Goal: Transaction & Acquisition: Obtain resource

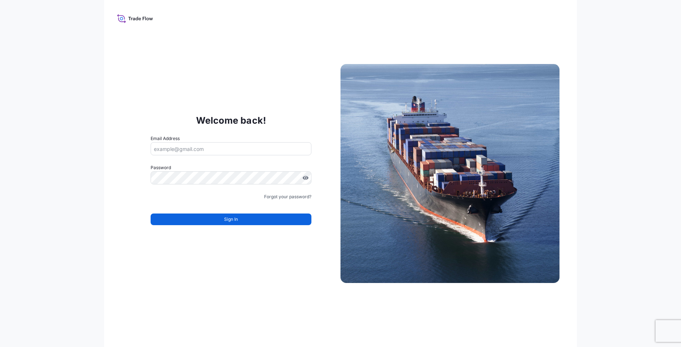
click at [226, 148] on input "Email Address" at bounding box center [231, 148] width 161 height 13
type input "[PERSON_NAME][EMAIL_ADDRESS][DOMAIN_NAME]"
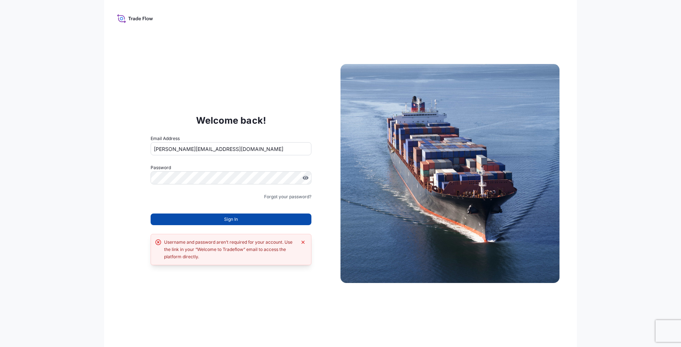
click at [231, 222] on span "Sign In" at bounding box center [231, 219] width 14 height 7
click at [232, 219] on span "Sign In" at bounding box center [231, 219] width 14 height 7
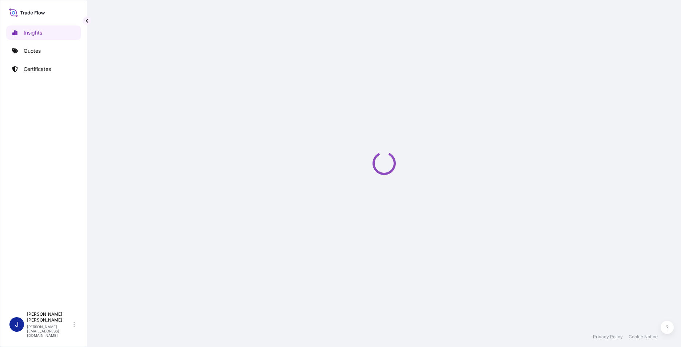
select select "2025"
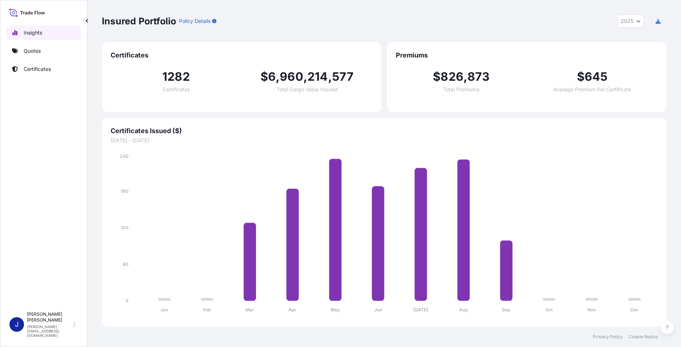
click at [35, 32] on p "Insights" at bounding box center [33, 32] width 19 height 7
click at [36, 49] on p "Quotes" at bounding box center [32, 50] width 17 height 7
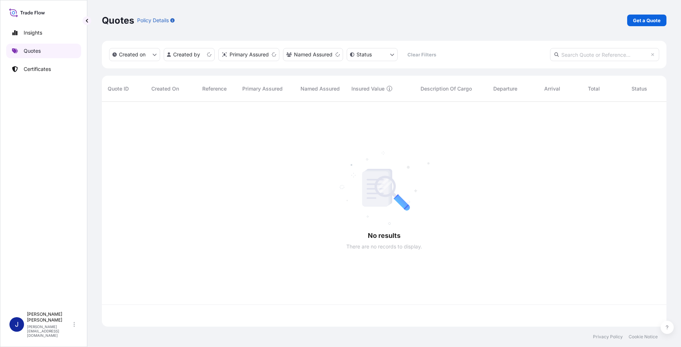
scroll to position [223, 559]
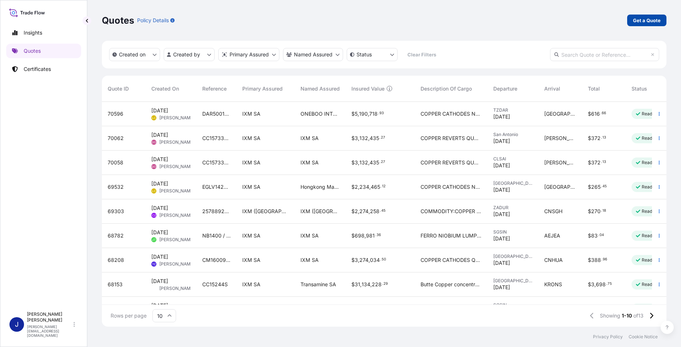
click at [648, 20] on p "Get a Quote" at bounding box center [647, 20] width 28 height 7
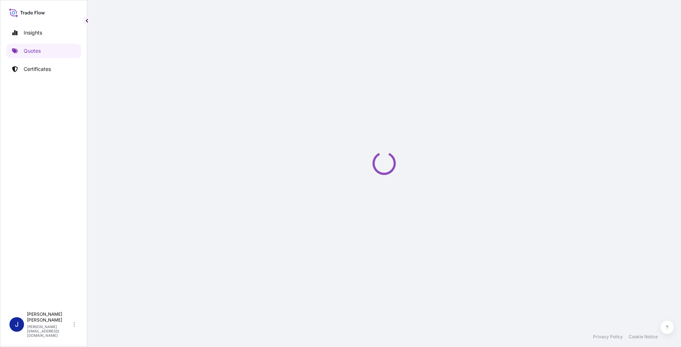
select select "Sea"
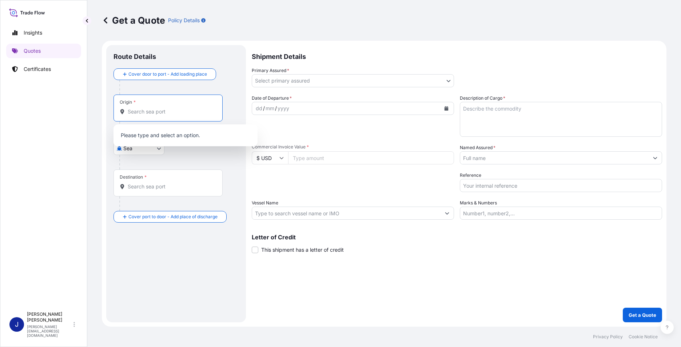
click at [142, 111] on input "Origin *" at bounding box center [171, 111] width 86 height 7
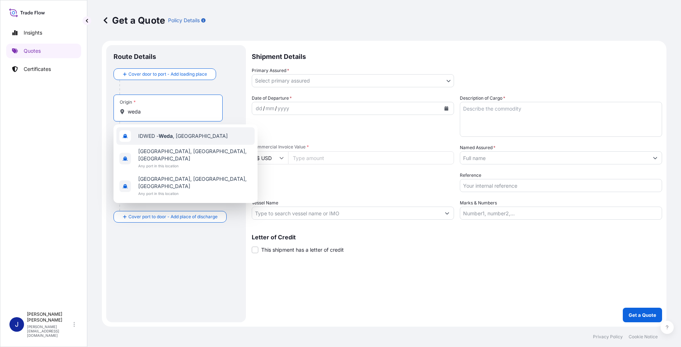
click at [187, 136] on span "IDWED - Weda , [GEOGRAPHIC_DATA]" at bounding box center [183, 135] width 90 height 7
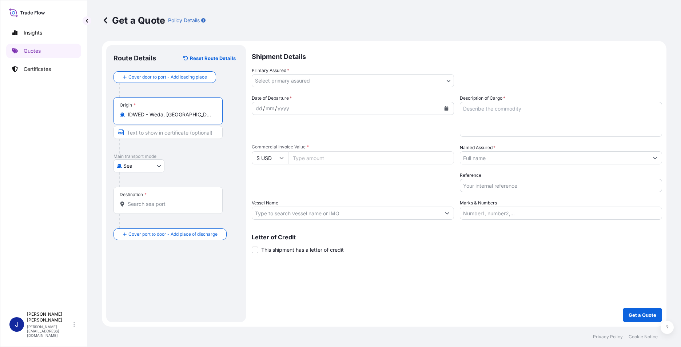
type input "IDWED - Weda, [GEOGRAPHIC_DATA]"
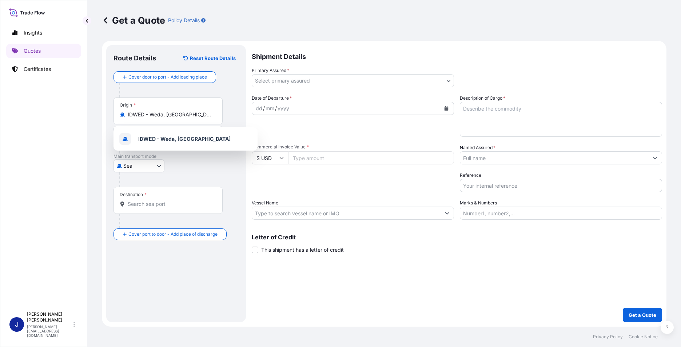
click at [200, 162] on div "Sea Air Road Mail / [GEOGRAPHIC_DATA]" at bounding box center [176, 165] width 125 height 13
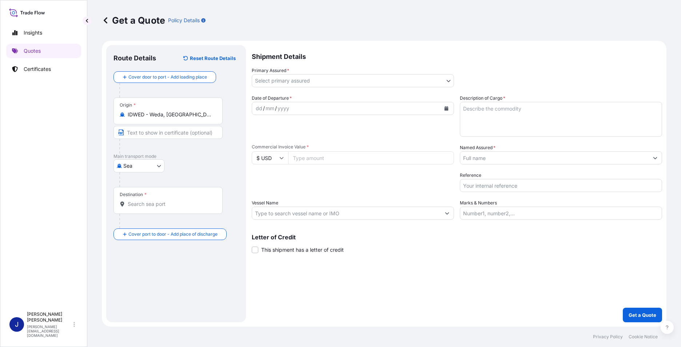
click at [145, 206] on input "Destination *" at bounding box center [171, 204] width 86 height 7
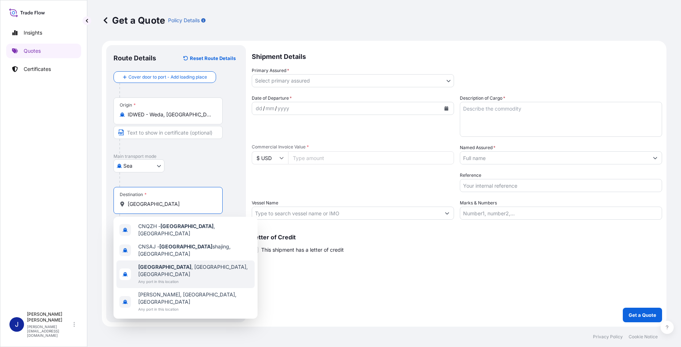
click at [179, 264] on span "[GEOGRAPHIC_DATA] , [GEOGRAPHIC_DATA], [GEOGRAPHIC_DATA]" at bounding box center [195, 270] width 114 height 15
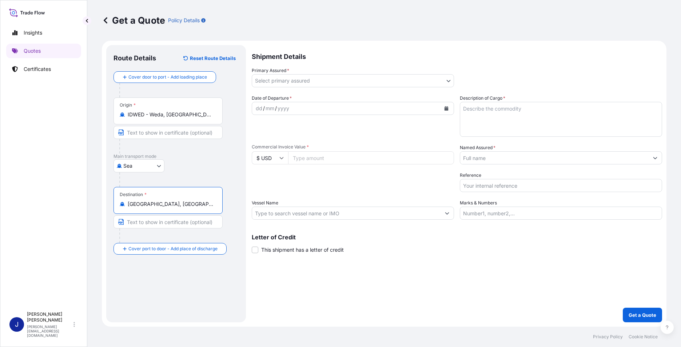
type input "[GEOGRAPHIC_DATA], [GEOGRAPHIC_DATA], [GEOGRAPHIC_DATA]"
click at [148, 225] on input "Text to appear on certificate" at bounding box center [168, 221] width 109 height 13
paste input "Guangxi CNGR New Energy Science&Technology Co.,Ltd Address: Room A107,public se…"
drag, startPoint x: 132, startPoint y: 223, endPoint x: 186, endPoint y: 239, distance: 55.8
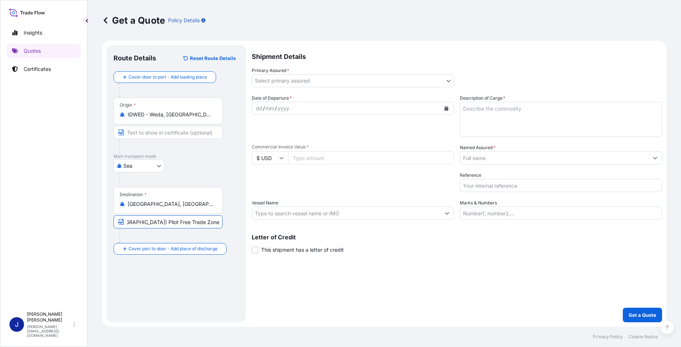
click at [186, 239] on div "Destination * Qinzhou, Guangxi, China Guangxi CNGR New Energy Science&Technolog…" at bounding box center [176, 215] width 125 height 56
click at [162, 237] on div at bounding box center [170, 236] width 103 height 15
click at [207, 235] on div at bounding box center [170, 236] width 103 height 15
click at [185, 248] on div "Road / Inland Road / Inland" at bounding box center [176, 249] width 125 height 13
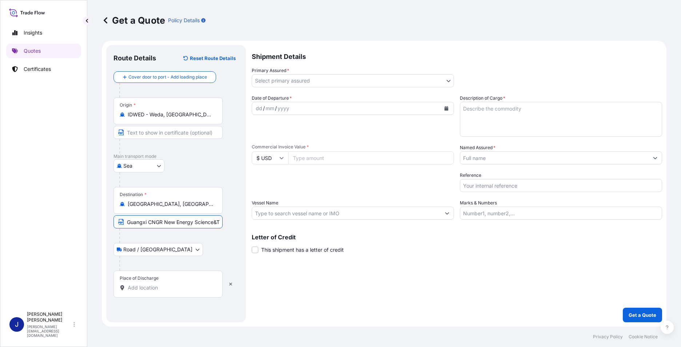
drag, startPoint x: 213, startPoint y: 221, endPoint x: 102, endPoint y: 221, distance: 111.4
click at [102, 221] on form "Route Details Reset Route Details Cover door to port - Add loading place Place …" at bounding box center [384, 184] width 565 height 286
drag, startPoint x: 209, startPoint y: 220, endPoint x: 78, endPoint y: 219, distance: 130.6
click at [78, 219] on div "Insights Quotes Certificates J Jennifer Zhang jennifer.zhang@ixmetals.com Get a…" at bounding box center [340, 173] width 681 height 347
type input "e"
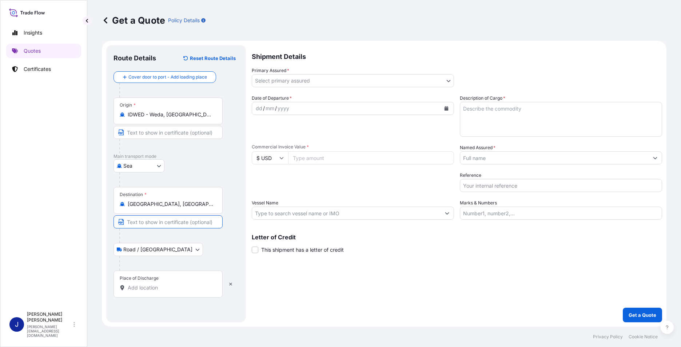
click at [143, 289] on input "Place of Discharge" at bounding box center [171, 287] width 86 height 7
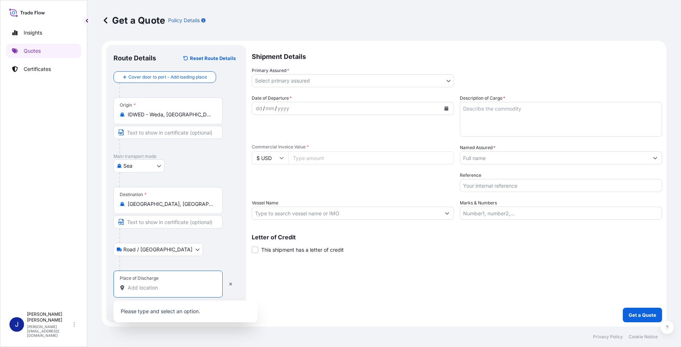
paste input "Guangxi CNGR New Energy Science&Technology Co.,Ltd Address: Room A107,public se…"
type input "Guangxi CNGR New Energy Science&Technology Co.,Ltd Address: Room A107,public se…"
click at [226, 247] on div "Road / Inland Road / Inland" at bounding box center [176, 249] width 125 height 13
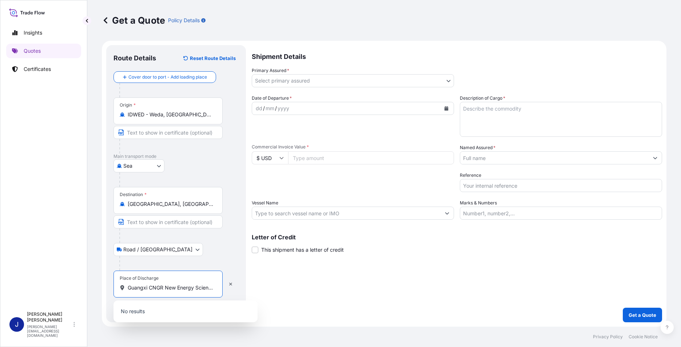
click at [162, 288] on input "Guangxi CNGR New Energy Science&Technology Co.,Ltd Address: Room A107,public se…" at bounding box center [171, 287] width 86 height 7
drag, startPoint x: 141, startPoint y: 287, endPoint x: 249, endPoint y: 286, distance: 107.4
click at [249, 286] on form "Route Details Reset Route Details Cover door to port - Add loading place Place …" at bounding box center [384, 184] width 565 height 286
click at [194, 260] on div at bounding box center [178, 263] width 119 height 15
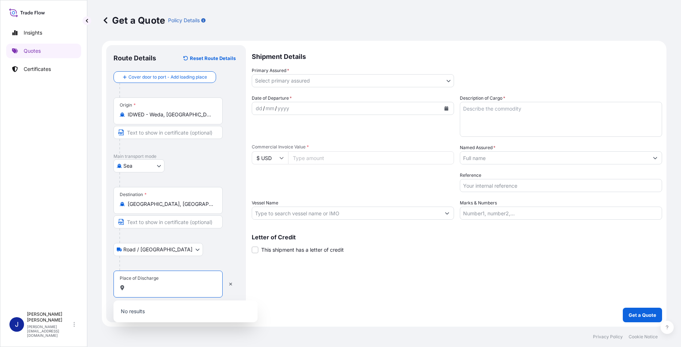
scroll to position [0, 0]
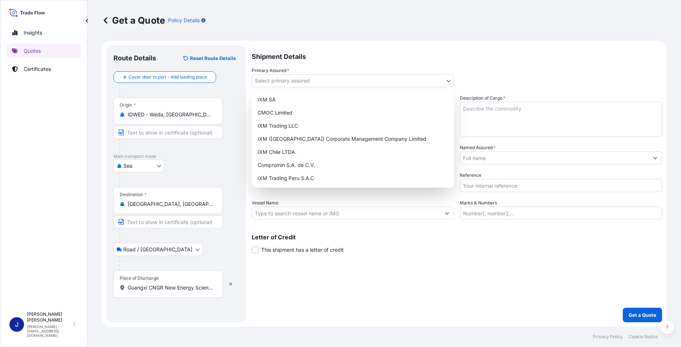
click at [368, 82] on body "0 options available. Insights Quotes Certificates J Jennifer Zhang jennifer.zha…" at bounding box center [340, 173] width 681 height 347
click at [329, 138] on div "IXM (Shanghai) Corporate Management Company Limited" at bounding box center [353, 138] width 197 height 13
select select "31850"
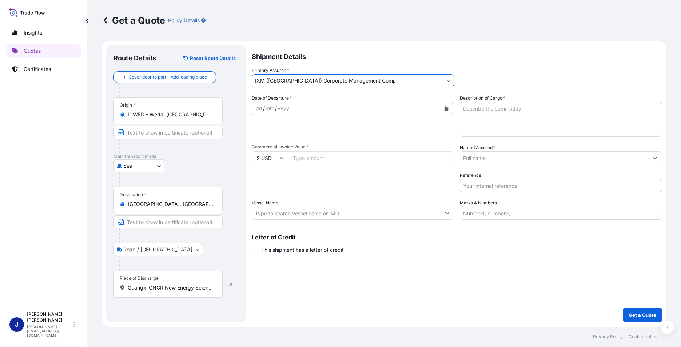
click at [325, 106] on div "dd / mm / yyyy" at bounding box center [346, 108] width 189 height 13
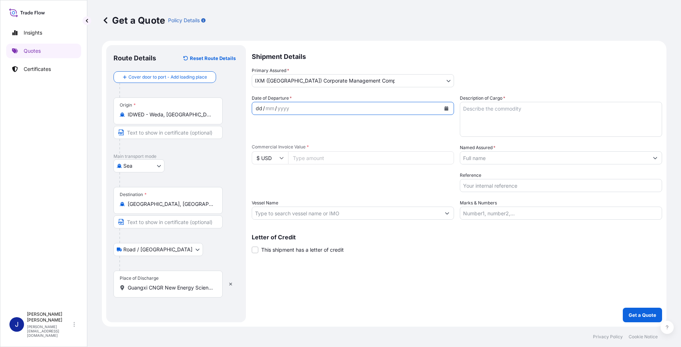
click at [445, 107] on icon "Calendar" at bounding box center [447, 108] width 4 height 4
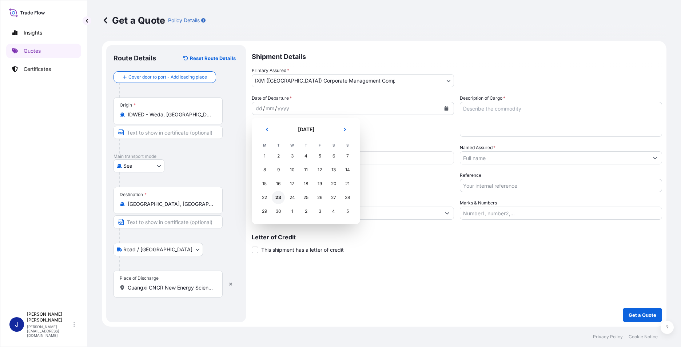
click at [278, 197] on div "23" at bounding box center [278, 197] width 13 height 13
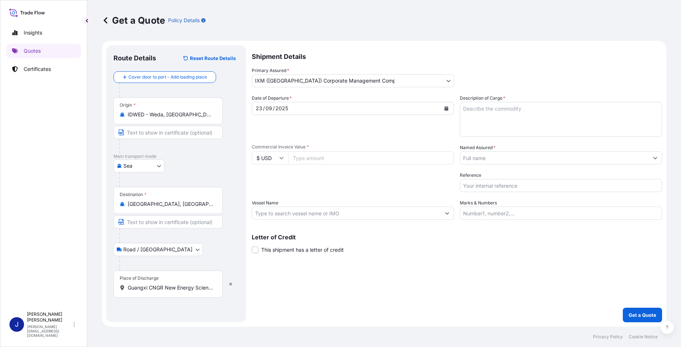
click at [509, 110] on textarea "Description of Cargo *" at bounding box center [561, 119] width 202 height 35
type textarea "LOW GRADE NICKEL MATTE/LUPPEN FENI"
click at [334, 158] on input "Commercial Invoice Value *" at bounding box center [371, 157] width 166 height 13
type input "7215288"
click at [346, 196] on div "Date of Departure * 23 / 09 / 2025 Cargo Category * Metals of every type and de…" at bounding box center [457, 157] width 410 height 125
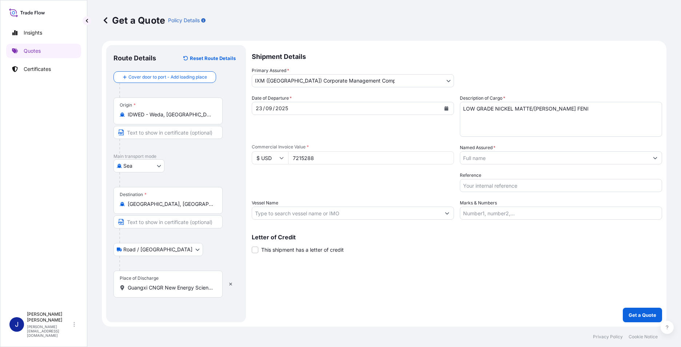
click at [526, 158] on input "Named Assured *" at bounding box center [554, 157] width 189 height 13
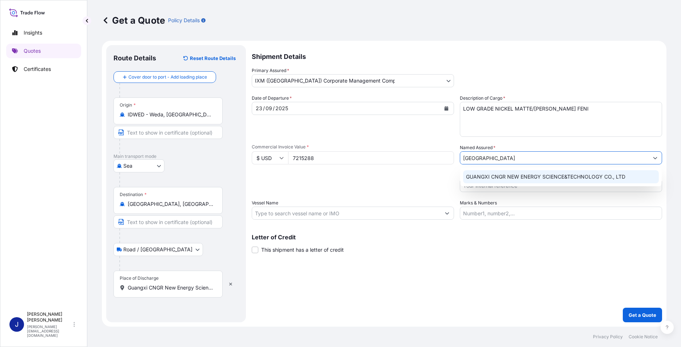
click at [571, 180] on div "GUANGXI CNGR NEW ENERGY SCIENCE&TECHNOLOGY CO., LTD" at bounding box center [561, 176] width 196 height 13
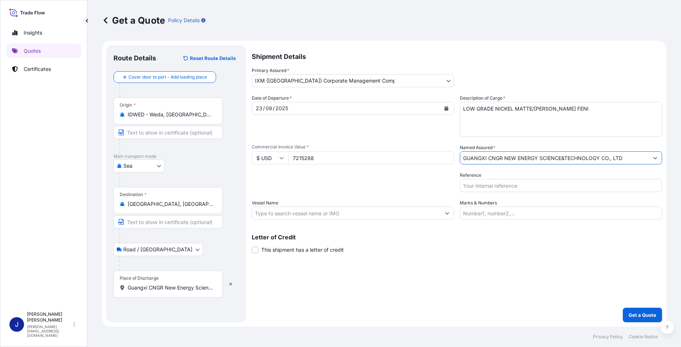
type input "GUANGXI CNGR NEW ENERGY SCIENCE&TECHNOLOGY CO., LTD"
click at [530, 257] on div "Shipment Details Primary Assured * IXM (Shanghai) Corporate Management Company …" at bounding box center [457, 183] width 410 height 277
click at [332, 215] on input "Vessel Name" at bounding box center [346, 213] width 189 height 13
click at [313, 215] on input "Vessel Name" at bounding box center [346, 213] width 189 height 13
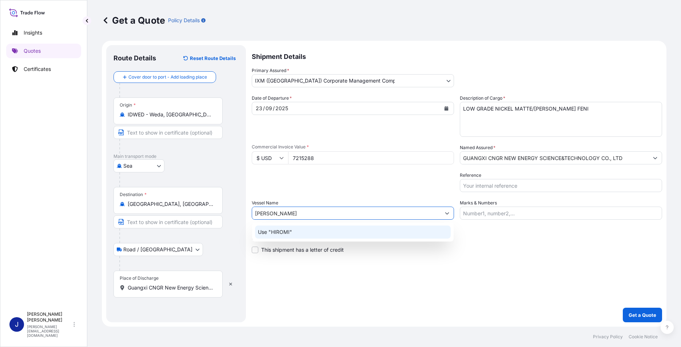
click at [282, 232] on p "Use "HIROMI"" at bounding box center [275, 232] width 34 height 7
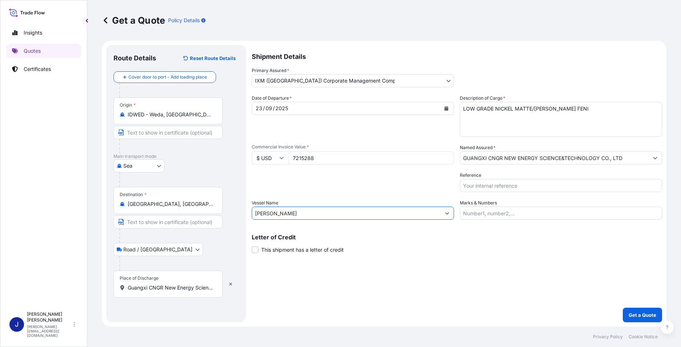
click at [498, 212] on input "Marks & Numbers" at bounding box center [561, 213] width 202 height 13
drag, startPoint x: 278, startPoint y: 211, endPoint x: 284, endPoint y: 210, distance: 5.8
click at [277, 211] on input "HIROMI" at bounding box center [346, 213] width 189 height 13
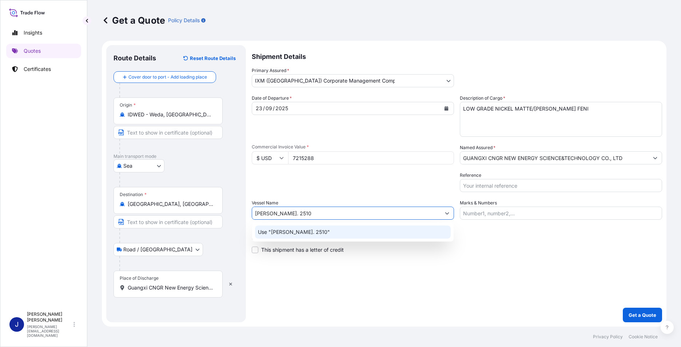
click at [309, 232] on p "Use "HIROMI VOY. 2510"" at bounding box center [294, 232] width 72 height 7
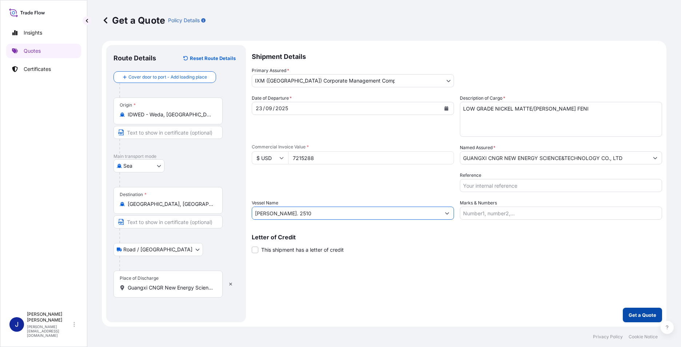
type input "HIROMI VOY. 2510"
click at [642, 313] on p "Get a Quote" at bounding box center [643, 315] width 28 height 7
click at [182, 284] on input "Guangxi CNGR New Energy Science&Technology Co.,Ltd Address: Room A107,public se…" at bounding box center [171, 287] width 86 height 7
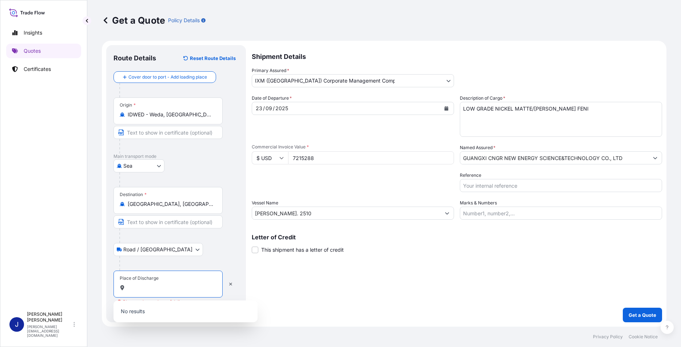
scroll to position [0, 149]
drag, startPoint x: 128, startPoint y: 287, endPoint x: 139, endPoint y: 289, distance: 11.0
click at [139, 289] on input "Guangxi CNGR New Energy Science&Technology Co.,Ltd Address: Room A107,public se…" at bounding box center [171, 287] width 86 height 7
click at [269, 296] on div "Shipment Details Primary Assured * IXM (Shanghai) Corporate Management Company …" at bounding box center [457, 183] width 410 height 277
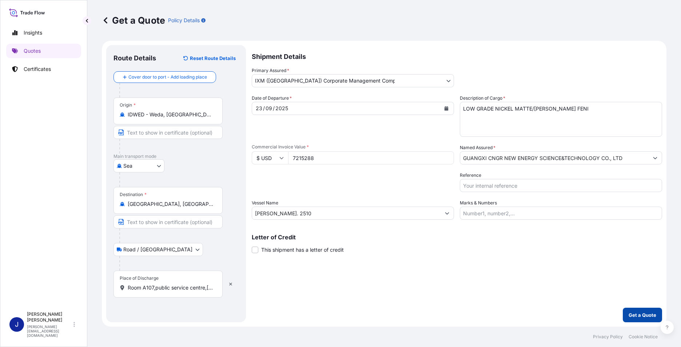
click at [649, 315] on p "Get a Quote" at bounding box center [643, 315] width 28 height 7
click at [172, 287] on input "Room A107,public service centre,No, 1 Zhongma Avenue, Qinzhou port area, China …" at bounding box center [171, 287] width 86 height 7
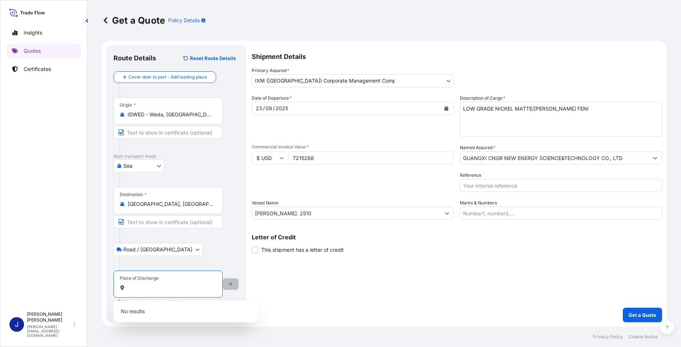
scroll to position [0, 191]
drag, startPoint x: 129, startPoint y: 287, endPoint x: 262, endPoint y: 293, distance: 133.3
click at [262, 293] on form "Route Details Reset Route Details Cover door to port - Add loading place Place …" at bounding box center [384, 184] width 565 height 286
click at [204, 286] on input "Room A107,public service centre,No, 1 Zhongma Avenue, Qinzhou port area, China …" at bounding box center [171, 287] width 86 height 7
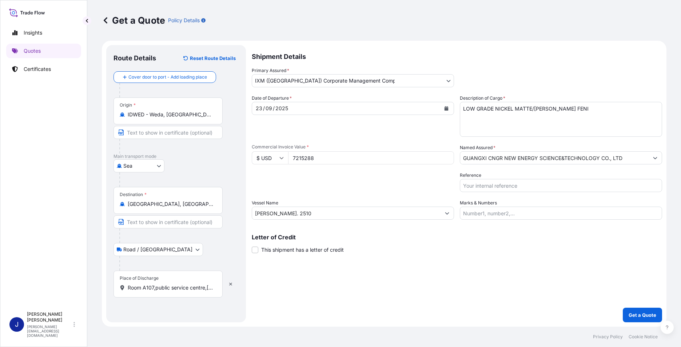
drag, startPoint x: 215, startPoint y: 286, endPoint x: 156, endPoint y: 289, distance: 58.3
click at [156, 289] on div "Room A107,public service centre,No, 1 Zhongma Avenue, Qinzhou port area, China …" at bounding box center [168, 287] width 97 height 7
click at [156, 289] on input "Room A107,public service centre,No, 1 Zhongma Avenue, Qinzhou port area, China …" at bounding box center [171, 287] width 86 height 7
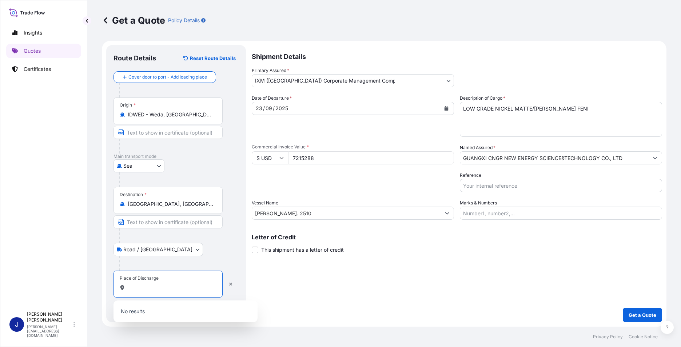
click at [158, 287] on input "Room A107,public service centre,No, 1 Zhongma Avenue, Qinzhou port area, China …" at bounding box center [171, 287] width 86 height 7
drag, startPoint x: 128, startPoint y: 288, endPoint x: 245, endPoint y: 289, distance: 116.8
click at [245, 289] on div "Route Details Reset Route Details Cover door to port - Add loading place Place …" at bounding box center [176, 183] width 140 height 277
type input "R"
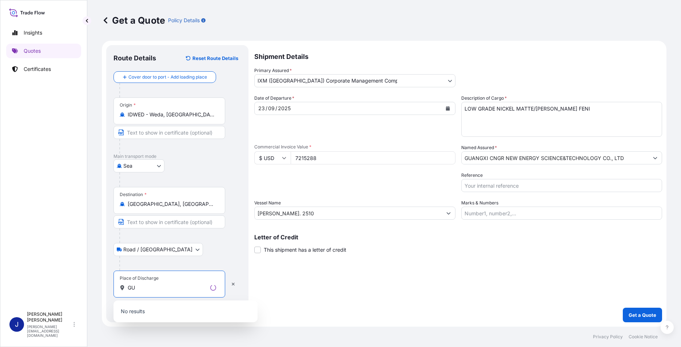
type input "G"
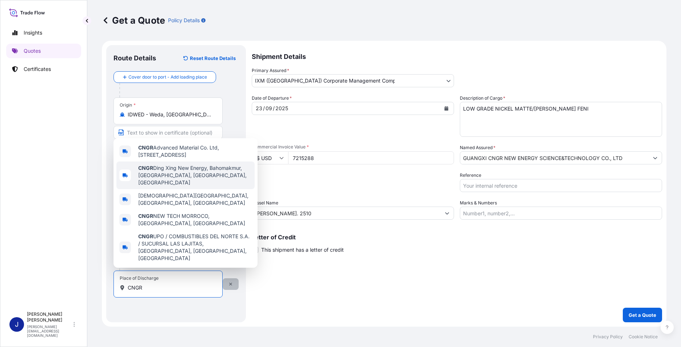
click at [230, 283] on icon "button" at bounding box center [230, 284] width 3 height 3
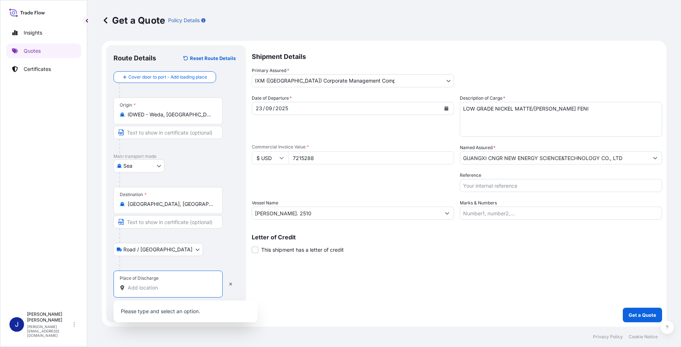
click at [142, 288] on input "Place of Discharge" at bounding box center [171, 287] width 86 height 7
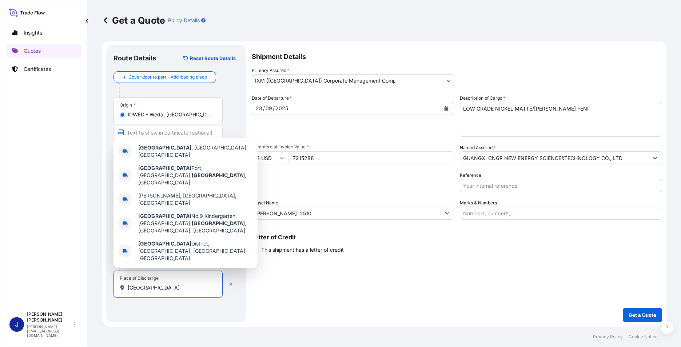
drag, startPoint x: 149, startPoint y: 289, endPoint x: 130, endPoint y: 289, distance: 18.9
click at [130, 289] on input "QINZHOU" at bounding box center [171, 287] width 86 height 7
type input "Q"
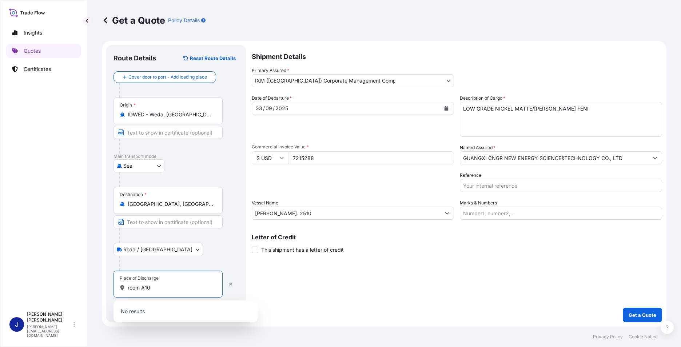
type input "room A107"
drag, startPoint x: 156, startPoint y: 286, endPoint x: 122, endPoint y: 289, distance: 34.3
click at [122, 289] on div "room A107" at bounding box center [168, 287] width 97 height 7
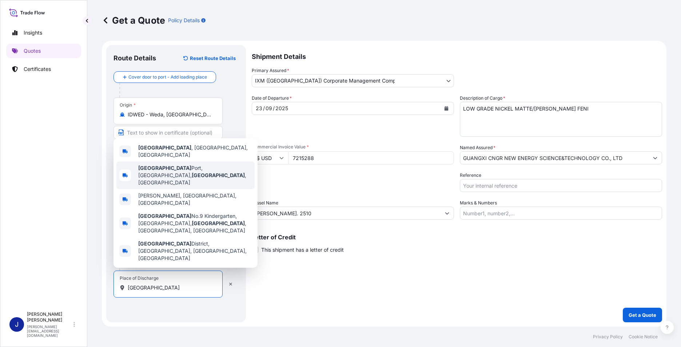
click at [191, 186] on span "Qinzhou Port, Qinnan District, Qinzhou , China" at bounding box center [195, 175] width 114 height 22
type input "Qinzhou Port, Qinnan District, Qinzhou, China"
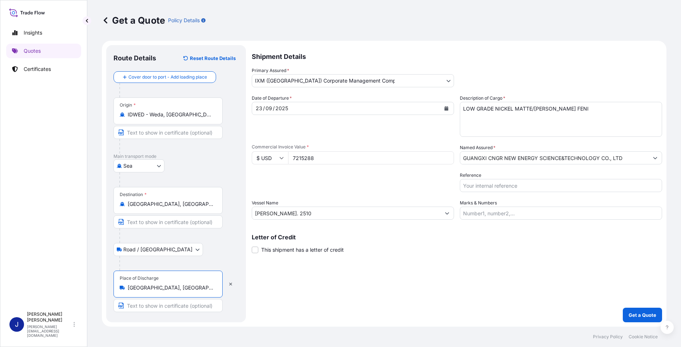
click at [148, 308] on input "Text to appear on certificate" at bounding box center [168, 305] width 109 height 13
click at [147, 307] on input "Text to appear on certificate" at bounding box center [168, 305] width 109 height 13
paste input "Room A107,public service centre,No, 1 Zhongma Avenue, Qinzhou port area, China …"
type input "Room A107,public service centre,No, 1 Zhongma Avenue, Qinzhou port area, China …"
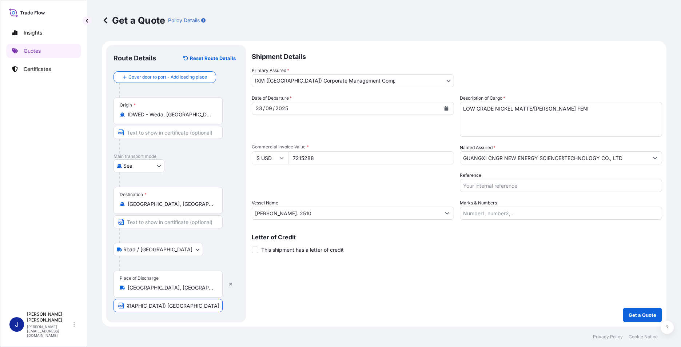
click at [241, 303] on div "Route Details Reset Route Details Cover door to port - Add loading place Place …" at bounding box center [176, 183] width 140 height 277
click at [648, 314] on p "Get a Quote" at bounding box center [643, 315] width 28 height 7
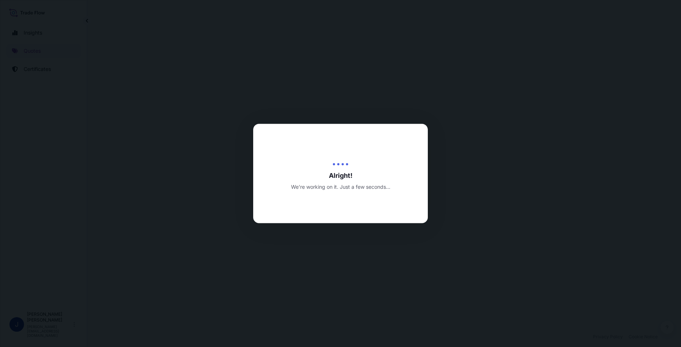
scroll to position [292, 0]
select select "Sea"
select select "Road / Inland"
select select "31850"
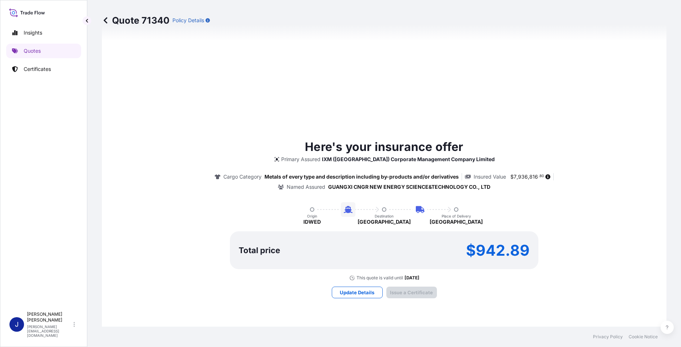
scroll to position [850, 0]
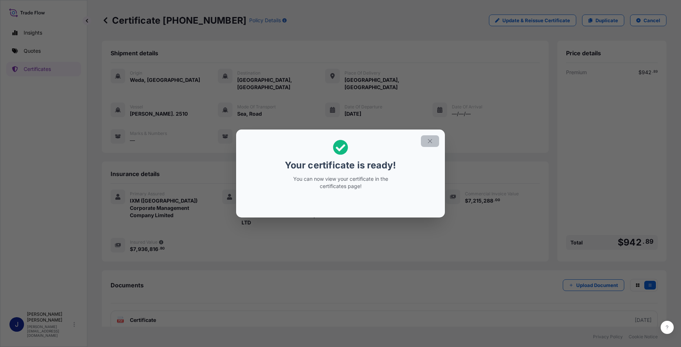
click at [430, 140] on icon "button" at bounding box center [430, 141] width 7 height 7
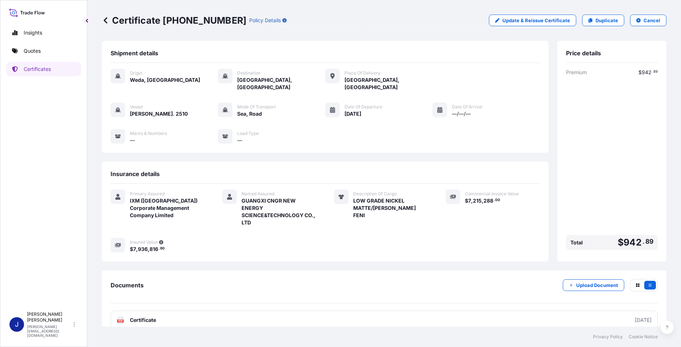
scroll to position [4, 0]
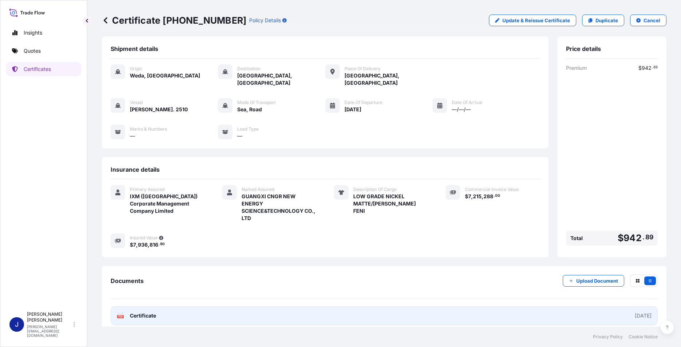
click at [142, 312] on span "Certificate" at bounding box center [143, 315] width 26 height 7
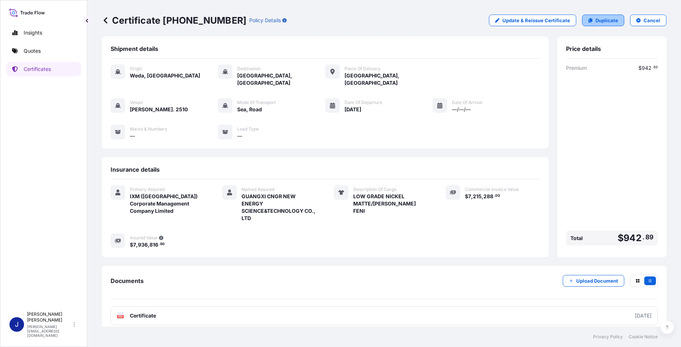
click at [602, 19] on p "Duplicate" at bounding box center [607, 20] width 23 height 7
select select "Sea"
select select "Road / Inland"
select select "31850"
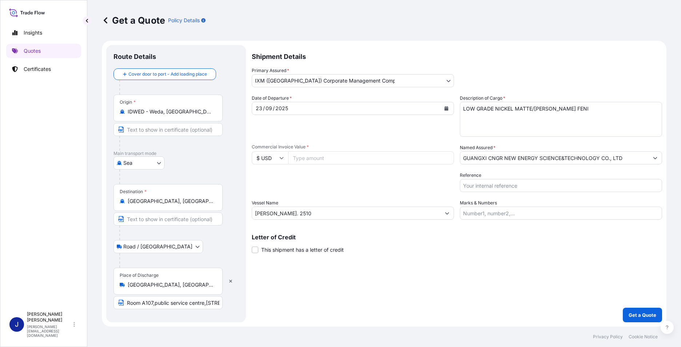
drag, startPoint x: 312, startPoint y: 158, endPoint x: 363, endPoint y: 159, distance: 51.7
click at [312, 158] on input "Commercial Invoice Value *" at bounding box center [371, 157] width 166 height 13
type input "1007076"
click at [364, 199] on div "Date of Departure * 23 / 09 / 2025 Cargo Category * Metals of every type and de…" at bounding box center [457, 157] width 410 height 125
click at [646, 314] on p "Get a Quote" at bounding box center [643, 315] width 28 height 7
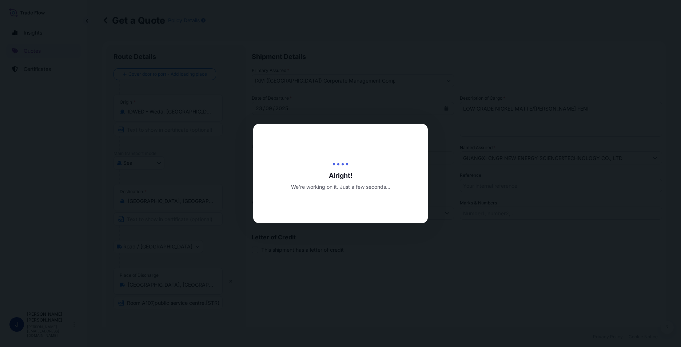
type input "23/09/2025"
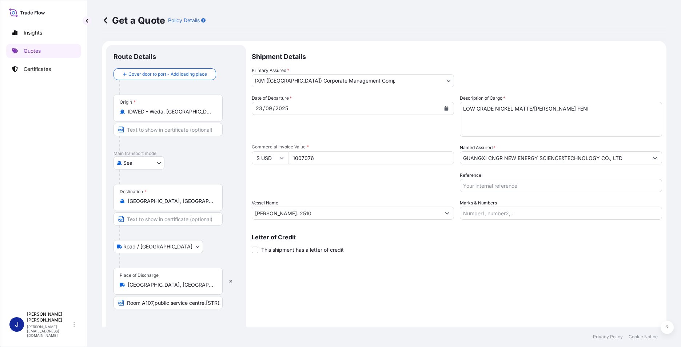
scroll to position [338, 0]
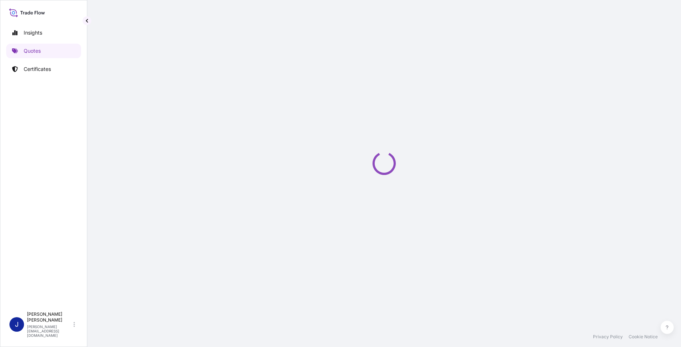
select select "Sea"
select select "Road / Inland"
select select "31850"
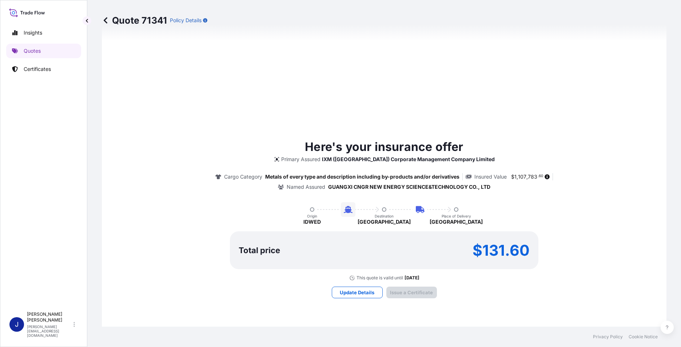
scroll to position [850, 0]
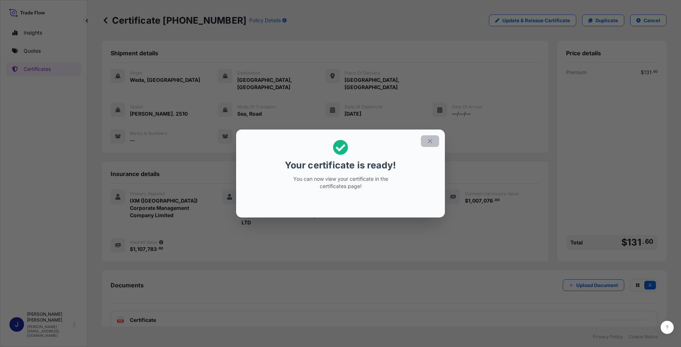
click at [431, 142] on icon "button" at bounding box center [430, 141] width 4 height 4
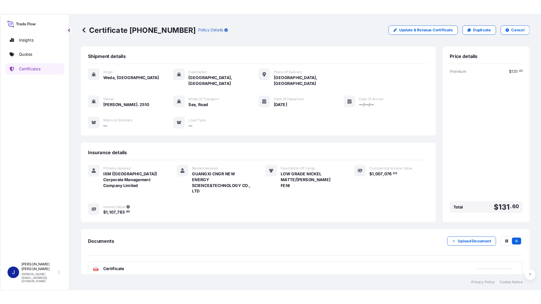
scroll to position [4, 0]
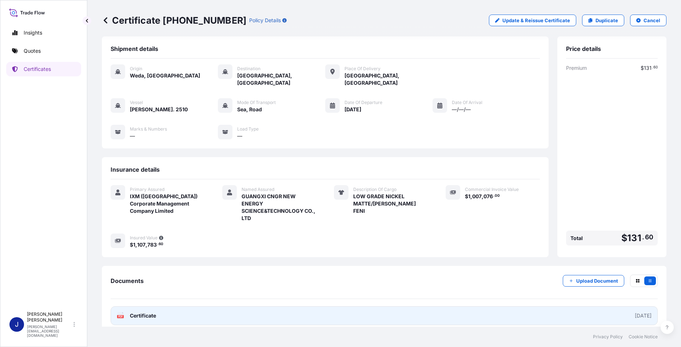
click at [147, 312] on span "Certificate" at bounding box center [143, 315] width 26 height 7
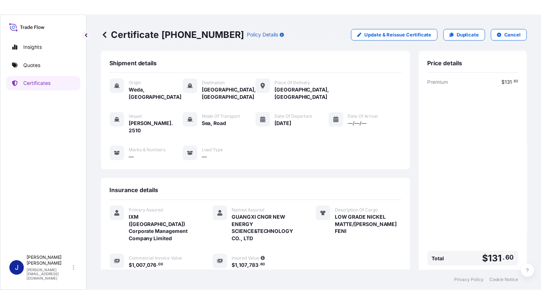
scroll to position [2, 0]
